Goal: Use online tool/utility

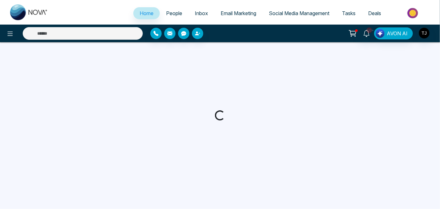
select select "*"
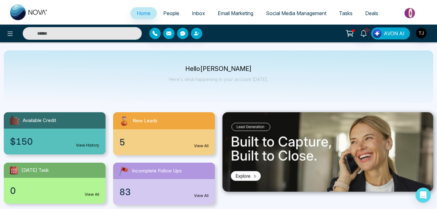
click at [403, 34] on span "AVON AI" at bounding box center [394, 34] width 21 height 8
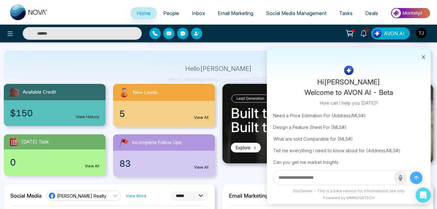
scroll to position [28, 0]
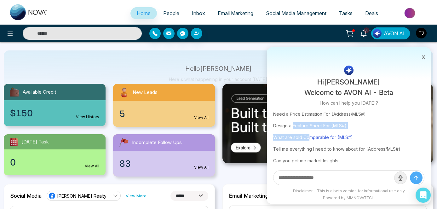
drag, startPoint x: 292, startPoint y: 131, endPoint x: 309, endPoint y: 137, distance: 18.5
click at [309, 137] on div "Create a Just Listed Post For (MLS#) Need a Price Estimation For (Address/MLS#)…" at bounding box center [348, 142] width 151 height 93
click at [377, 133] on div "What are sold Comparable for (MLS#)" at bounding box center [348, 137] width 151 height 12
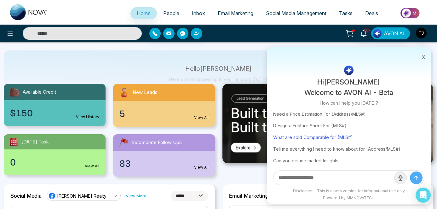
type input "**********"
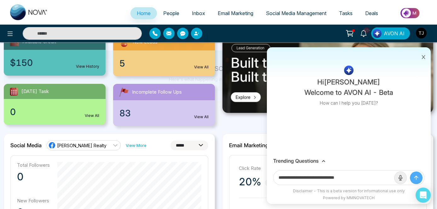
scroll to position [86, 0]
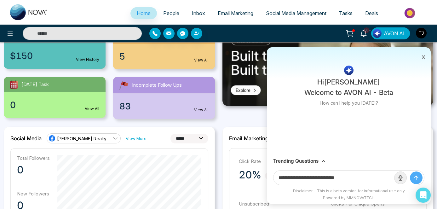
click at [319, 160] on div "Trending Questions" at bounding box center [348, 161] width 151 height 6
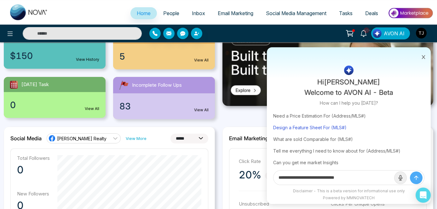
scroll to position [28, 0]
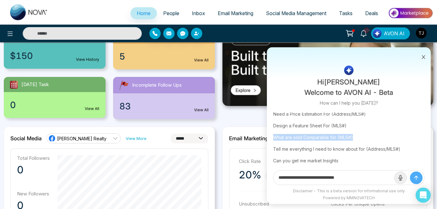
copy div "What are sold Comparable for (MLS#)"
drag, startPoint x: 272, startPoint y: 135, endPoint x: 352, endPoint y: 136, distance: 80.0
click at [352, 136] on div "Trending Questions Create a Just Listed Post For (MLS#) Need a Price Estimation…" at bounding box center [349, 138] width 164 height 109
click at [352, 136] on div "What are sold Comparable for (MLS#)" at bounding box center [348, 137] width 151 height 12
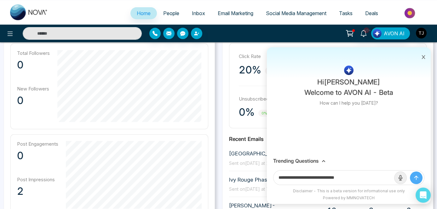
scroll to position [229, 0]
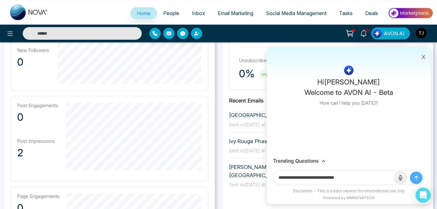
click at [317, 163] on h3 "Trending Questions" at bounding box center [295, 161] width 45 height 6
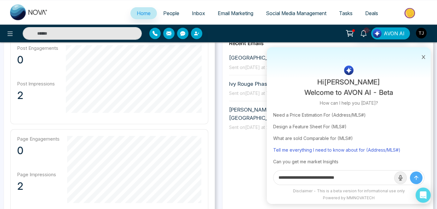
scroll to position [25, 0]
